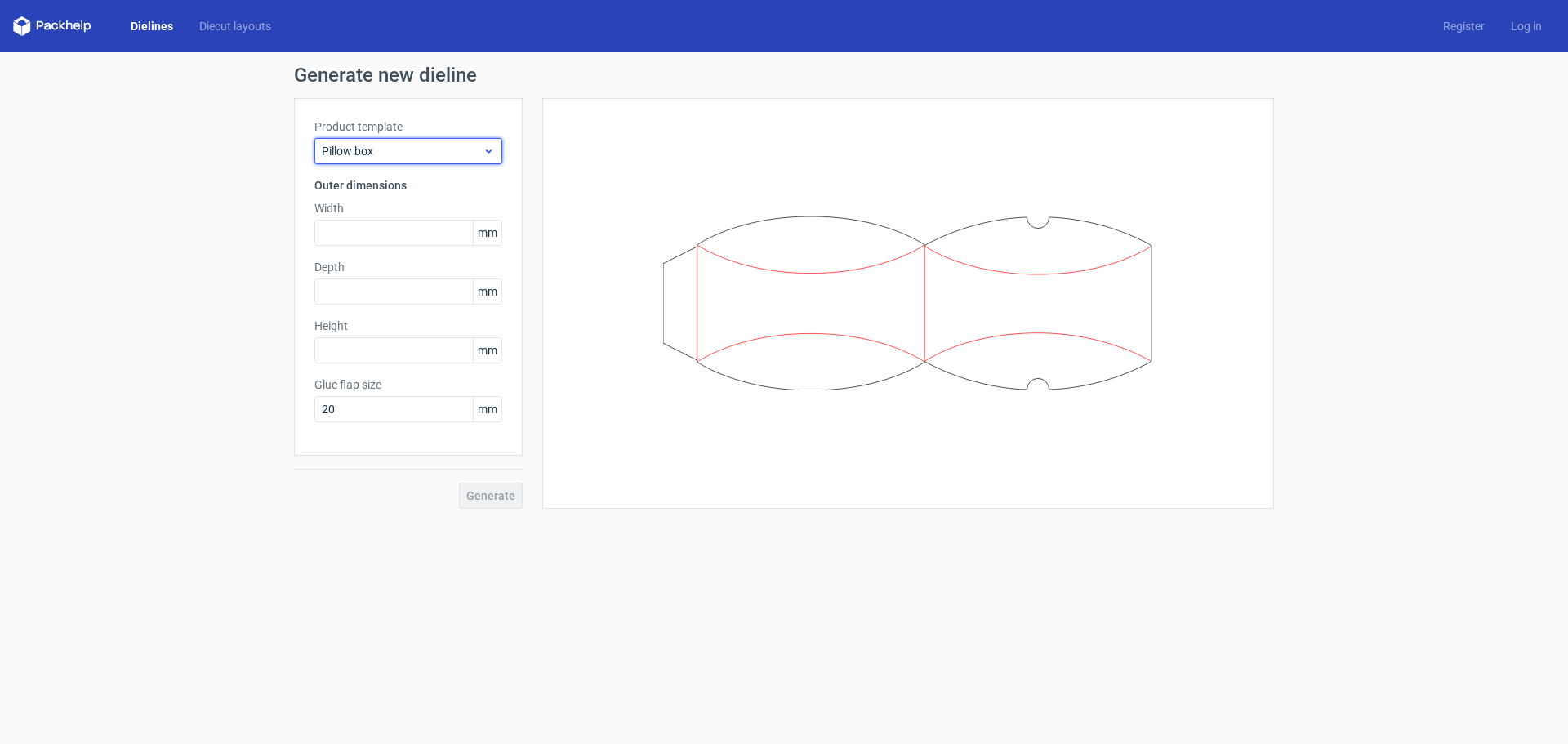
click at [400, 152] on span "Pillow box" at bounding box center [402, 151] width 161 height 17
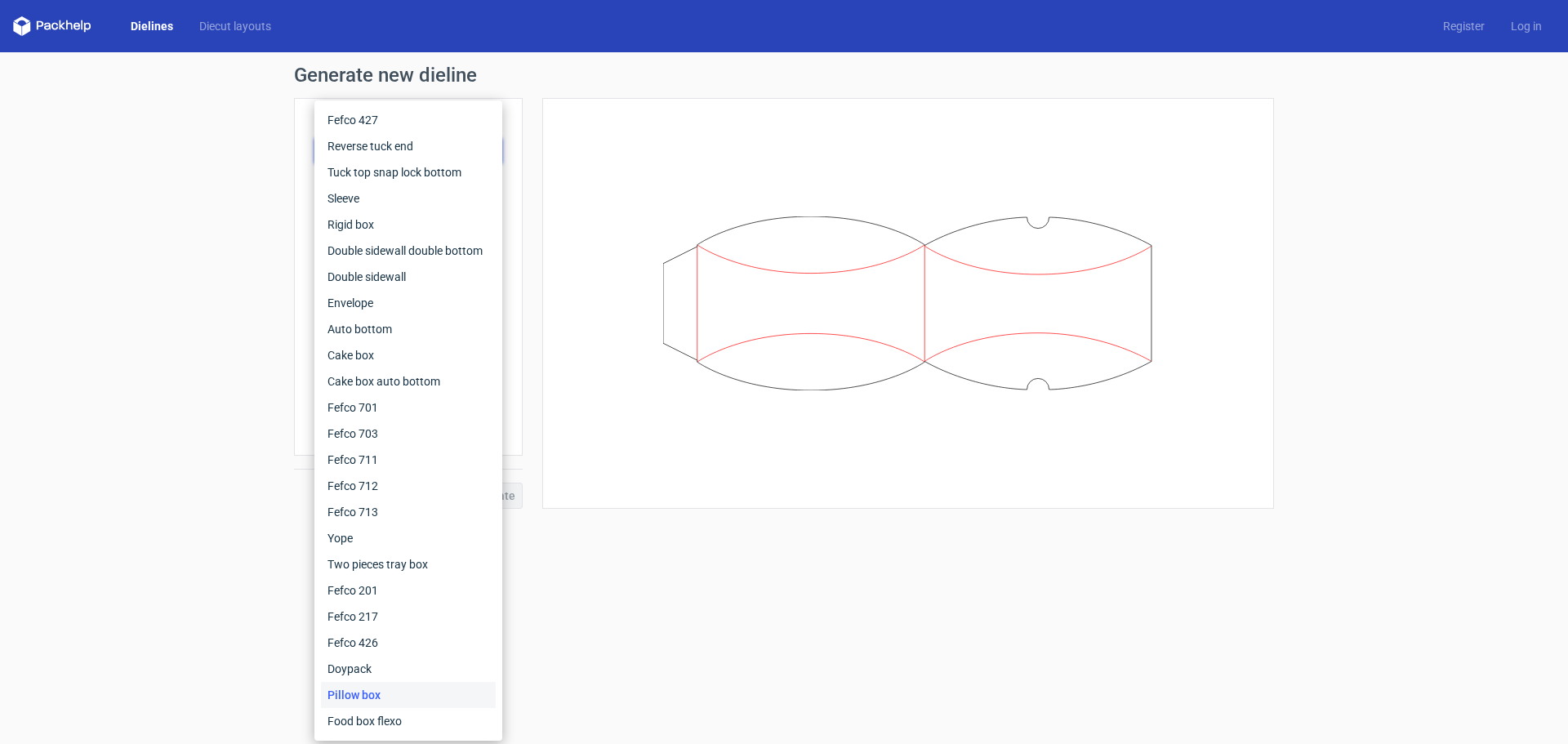
click at [206, 159] on div "Generate new dieline Product template Pillow box Outer dimensions Width mm Dept…" at bounding box center [784, 287] width 1568 height 470
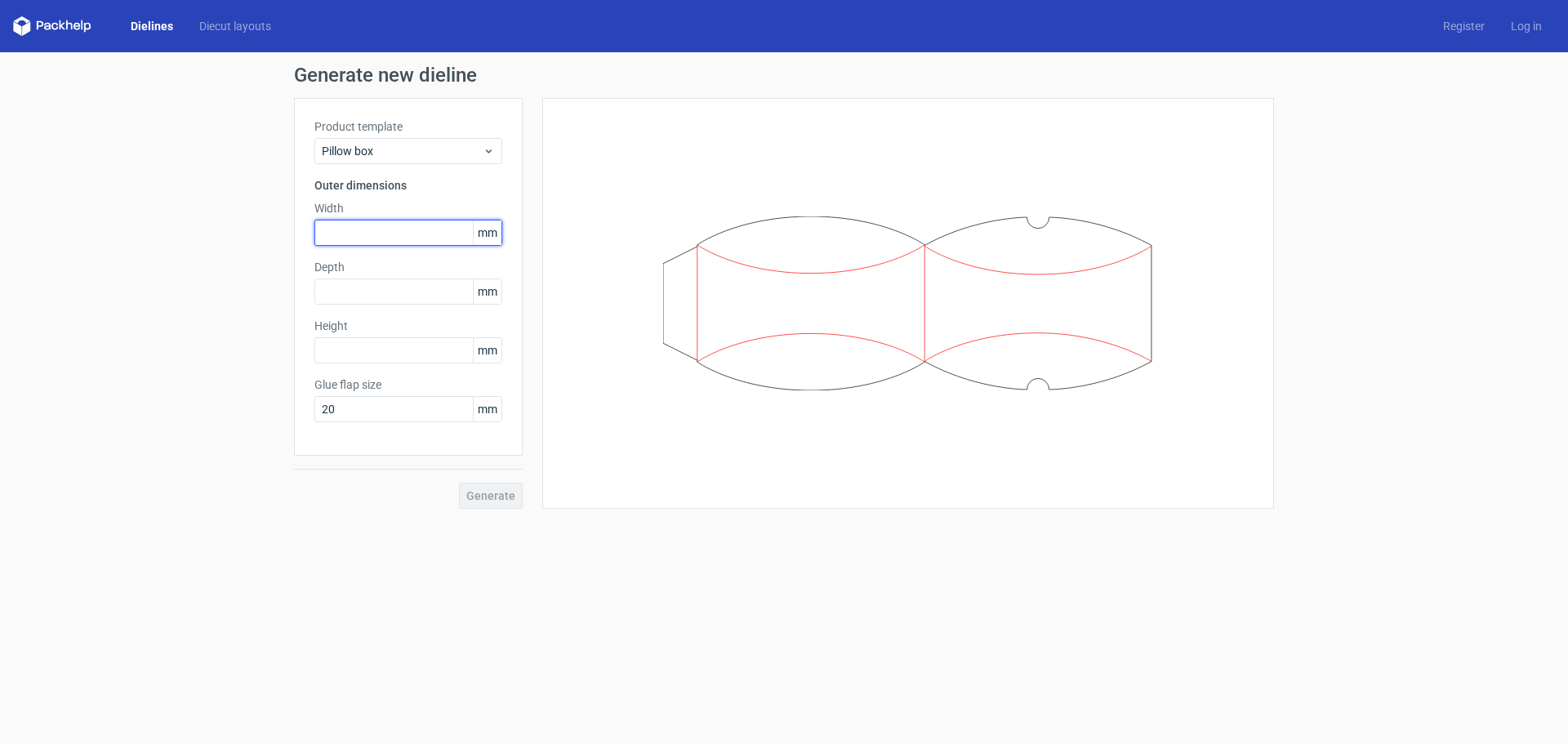
click at [402, 228] on input "text" at bounding box center [408, 233] width 188 height 26
click at [382, 288] on input "text" at bounding box center [408, 292] width 188 height 26
type input "230"
drag, startPoint x: 349, startPoint y: 238, endPoint x: 258, endPoint y: 234, distance: 91.1
click at [254, 236] on div "Generate new dieline Product template Pillow box Outer dimensions Width mm Dept…" at bounding box center [784, 287] width 1568 height 470
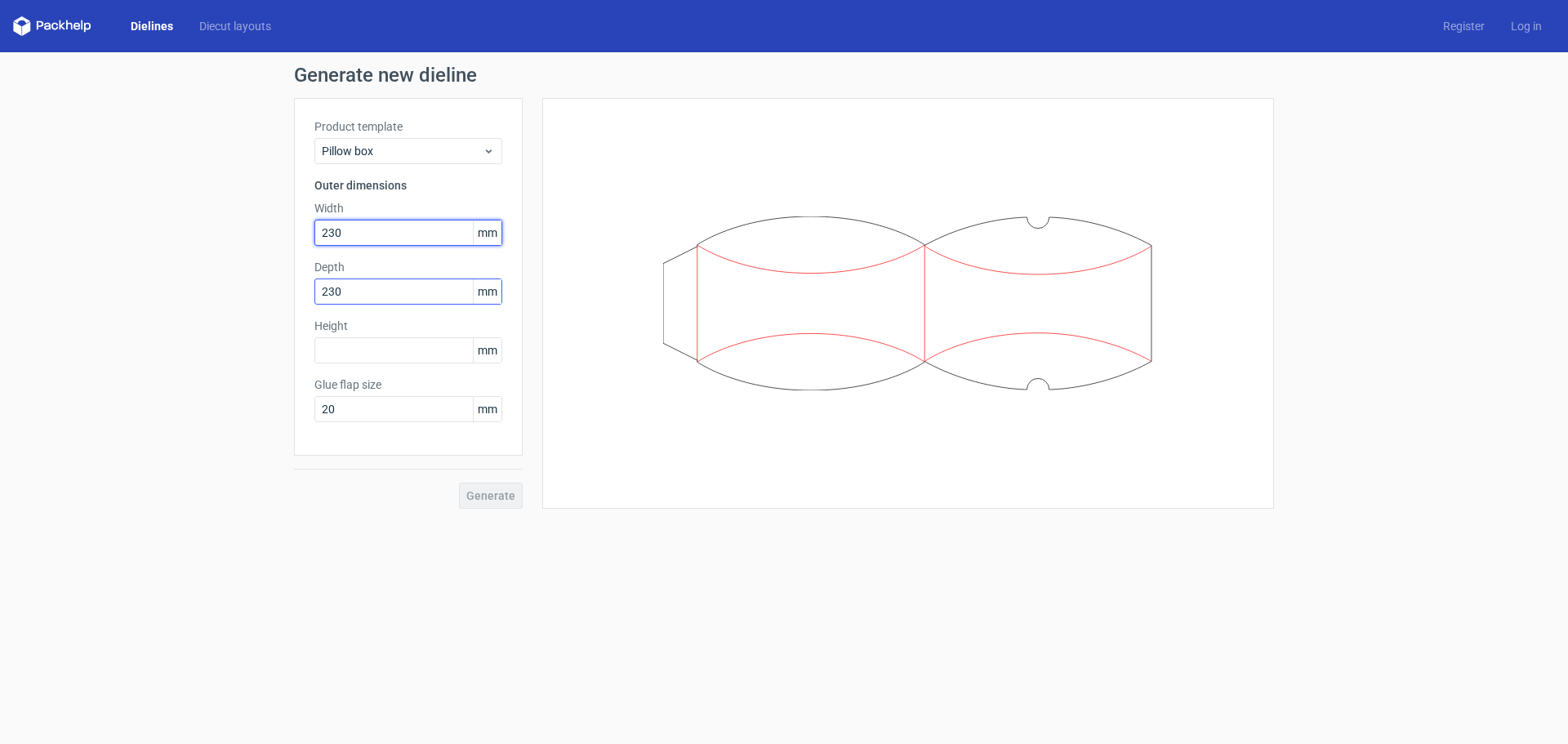
type input "230"
click at [308, 292] on div "Product template Pillow box Outer dimensions Width 230 mm Depth 230 mm Height m…" at bounding box center [408, 277] width 228 height 358
click at [356, 351] on input "text" at bounding box center [408, 350] width 188 height 26
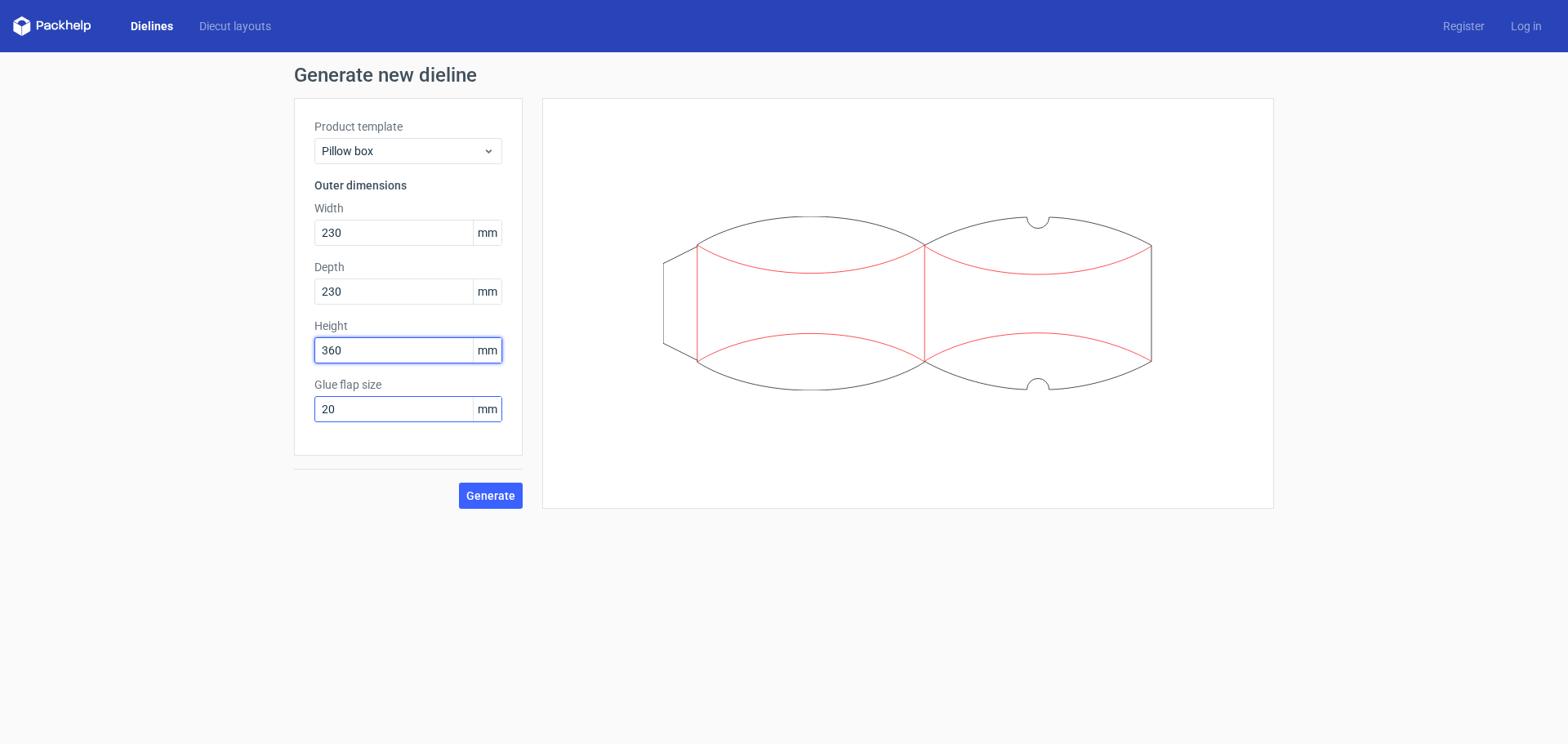
type input "360"
click at [363, 412] on input "20" at bounding box center [408, 410] width 188 height 26
drag, startPoint x: 333, startPoint y: 408, endPoint x: 276, endPoint y: 408, distance: 57.0
click at [276, 408] on div "Generate new dieline Product template Pillow box Outer dimensions Width 230 mm …" at bounding box center [784, 287] width 1568 height 470
drag, startPoint x: 376, startPoint y: 349, endPoint x: 338, endPoint y: 356, distance: 38.6
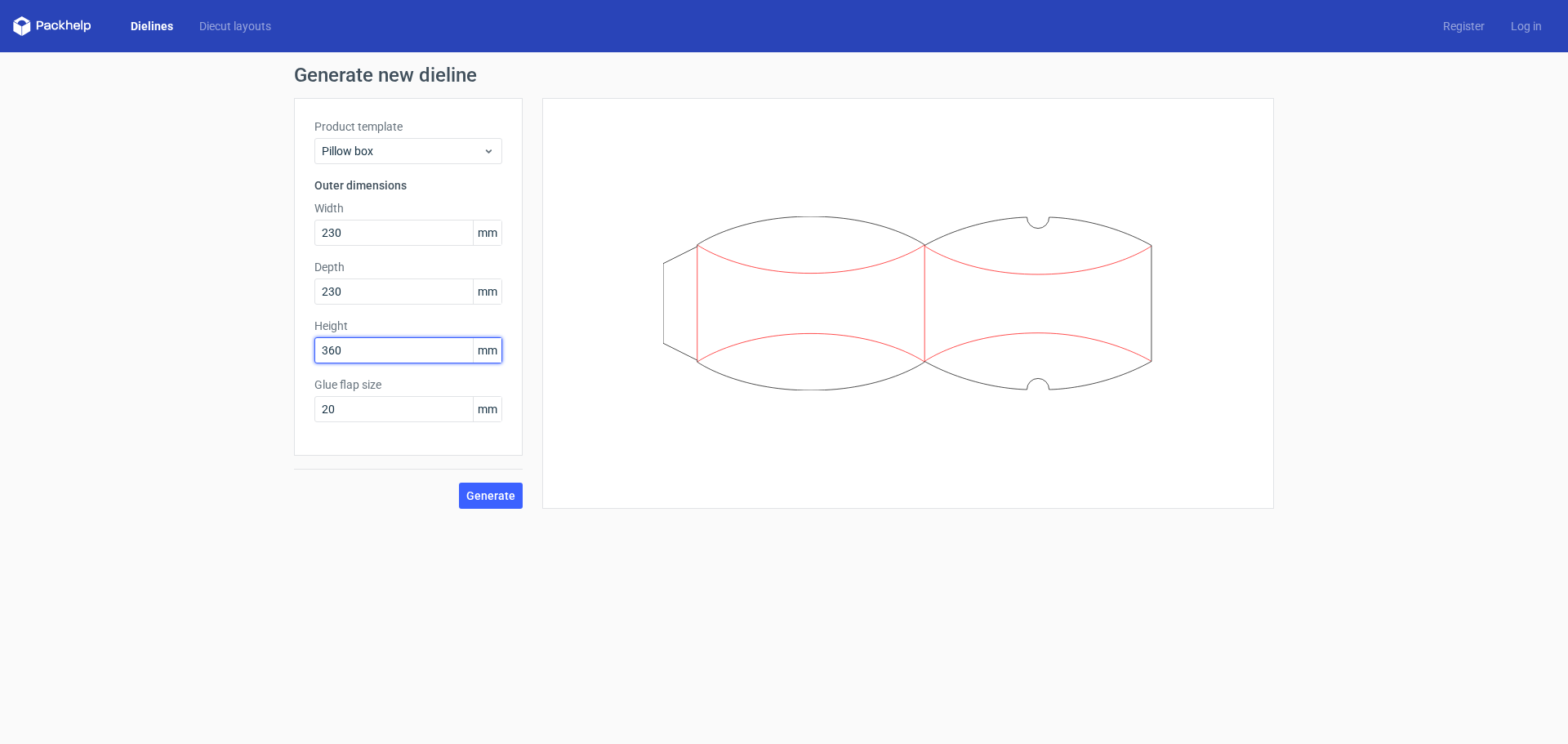
click at [376, 349] on input "360" at bounding box center [408, 350] width 188 height 26
drag, startPoint x: 373, startPoint y: 349, endPoint x: 311, endPoint y: 348, distance: 62.0
click at [311, 348] on div "Product template Pillow box Outer dimensions Width 230 mm Depth 230 mm Height 3…" at bounding box center [408, 277] width 228 height 358
click at [266, 347] on div "Generate new dieline Product template Pillow box Outer dimensions Width 230 mm …" at bounding box center [784, 287] width 1568 height 470
click at [369, 345] on input "360" at bounding box center [408, 350] width 188 height 26
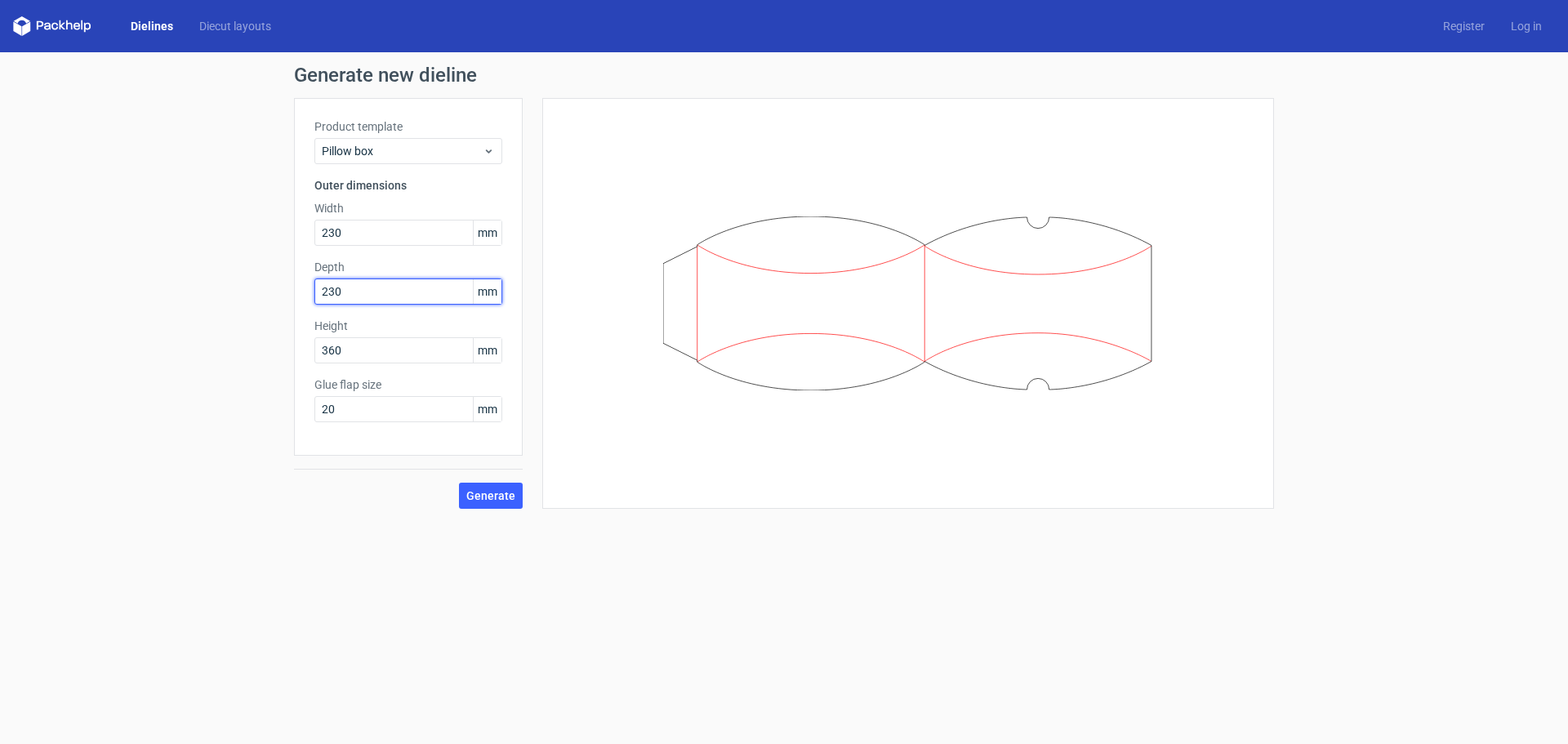
click at [360, 292] on input "230" at bounding box center [408, 292] width 188 height 26
drag, startPoint x: 358, startPoint y: 294, endPoint x: 309, endPoint y: 294, distance: 49.0
click at [309, 294] on div "Product template Pillow box Outer dimensions Width 230 mm Depth 230 mm Height 3…" at bounding box center [408, 277] width 228 height 358
click at [376, 299] on input "230" at bounding box center [408, 292] width 188 height 26
drag, startPoint x: 382, startPoint y: 294, endPoint x: 264, endPoint y: 297, distance: 118.0
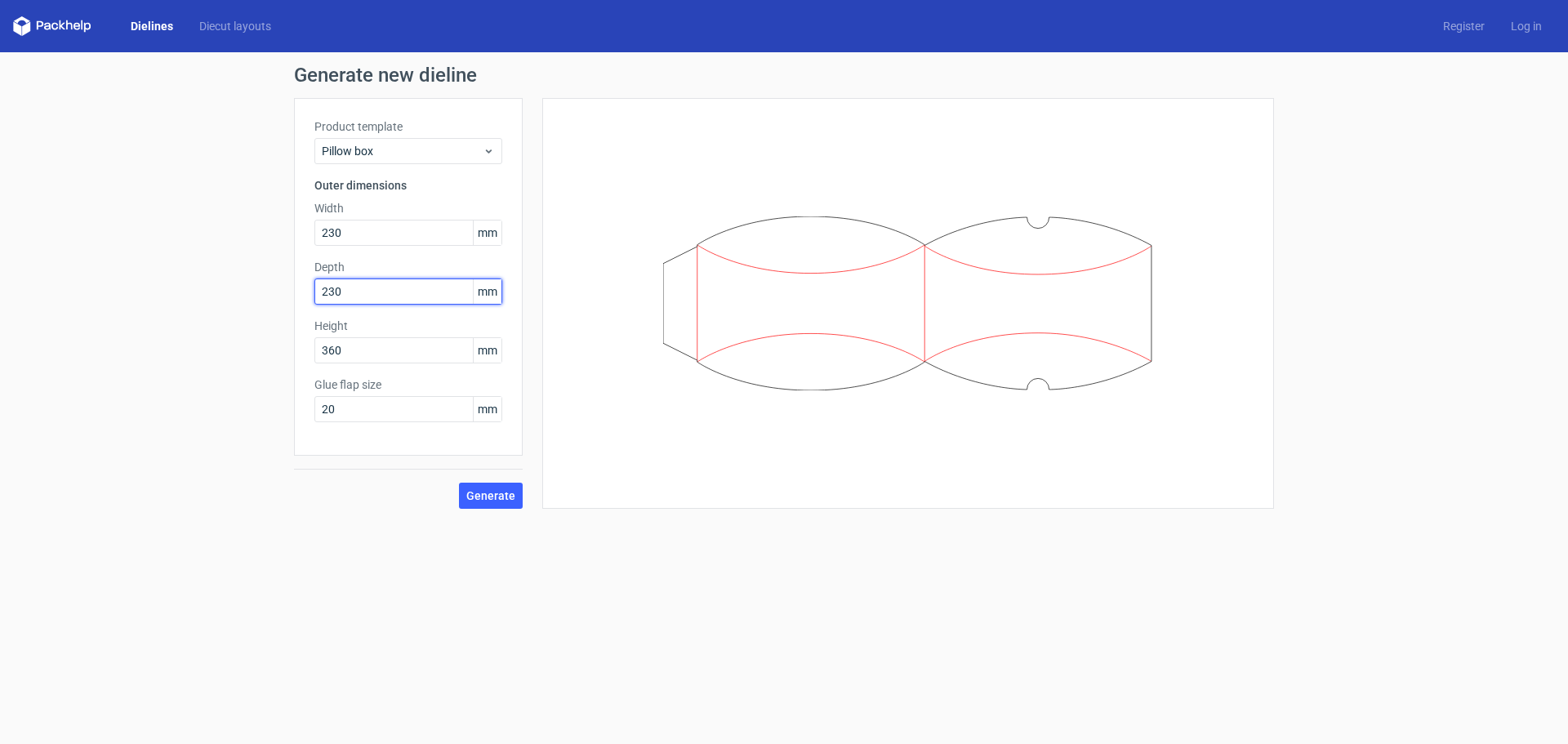
click at [264, 297] on div "Generate new dieline Product template Pillow box Outer dimensions Width 230 mm …" at bounding box center [784, 287] width 1568 height 470
type input "30"
click at [484, 498] on span "Generate" at bounding box center [490, 496] width 49 height 11
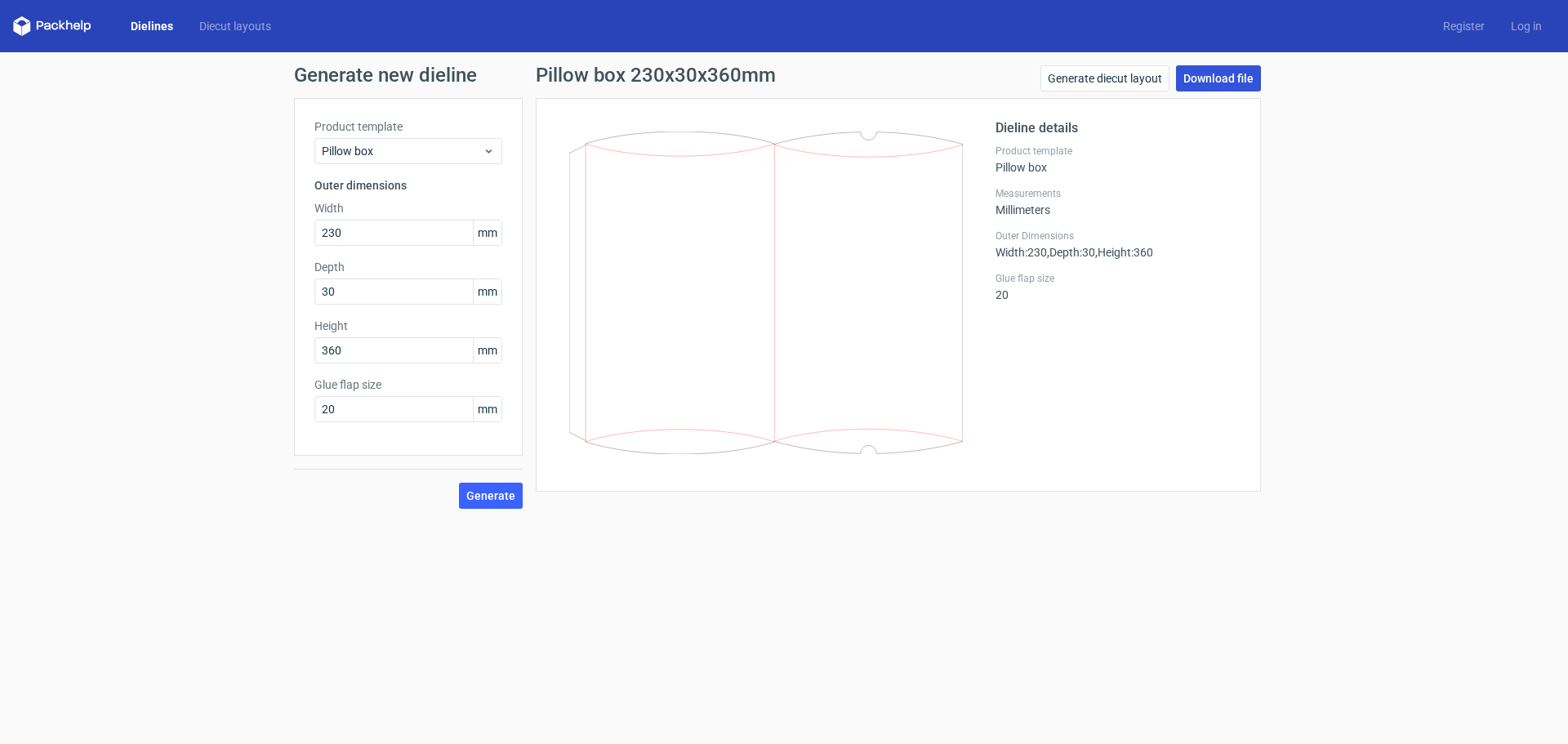
click at [1205, 77] on link "Download file" at bounding box center [1217, 78] width 84 height 26
